Goal: Find specific page/section: Locate a particular part of the current website

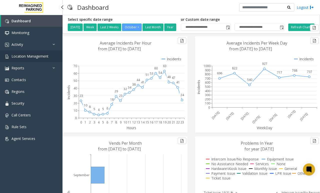
click at [20, 56] on span "Location Management" at bounding box center [30, 56] width 37 height 5
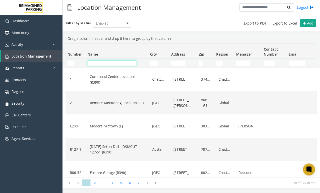
click at [100, 61] on input "Name Filter" at bounding box center [112, 63] width 49 height 5
type input "*"
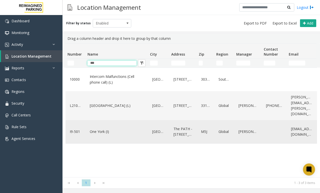
type input "***"
click at [100, 133] on link "One York (I)" at bounding box center [117, 132] width 57 height 8
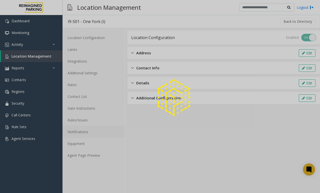
click at [100, 133] on link "Notifications" at bounding box center [94, 132] width 62 height 12
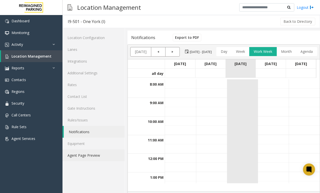
click at [80, 154] on link "Agent Page Preview" at bounding box center [94, 155] width 62 height 12
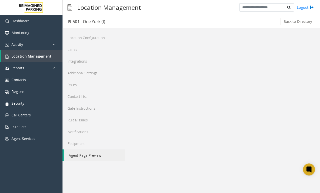
click at [80, 154] on link "Agent Page Preview" at bounding box center [94, 155] width 61 height 12
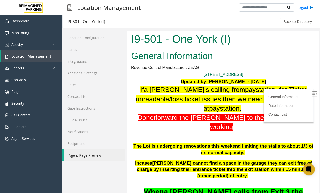
click at [312, 94] on img at bounding box center [314, 93] width 5 height 5
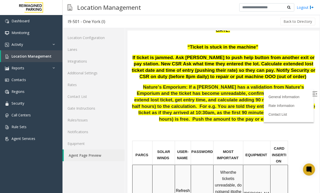
scroll to position [313, 0]
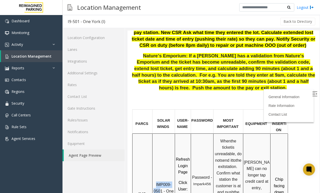
drag, startPoint x: 156, startPoint y: 134, endPoint x: 159, endPoint y: 141, distance: 7.2
click at [159, 181] on p "IMP009-0501 - One York- JMS-1York-WS" at bounding box center [164, 194] width 22 height 26
drag, startPoint x: 163, startPoint y: 141, endPoint x: 155, endPoint y: 134, distance: 10.6
click at [155, 181] on p "IMP009-0501 - One York- JMS-1York-WS" at bounding box center [164, 194] width 22 height 26
copy span "IMP009-0501"
